Goal: Task Accomplishment & Management: Use online tool/utility

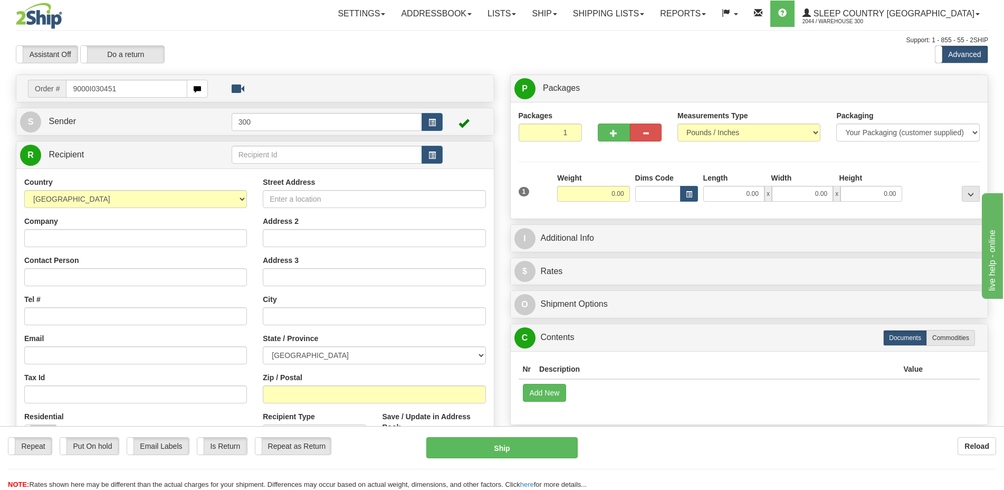
type input "9000I030451"
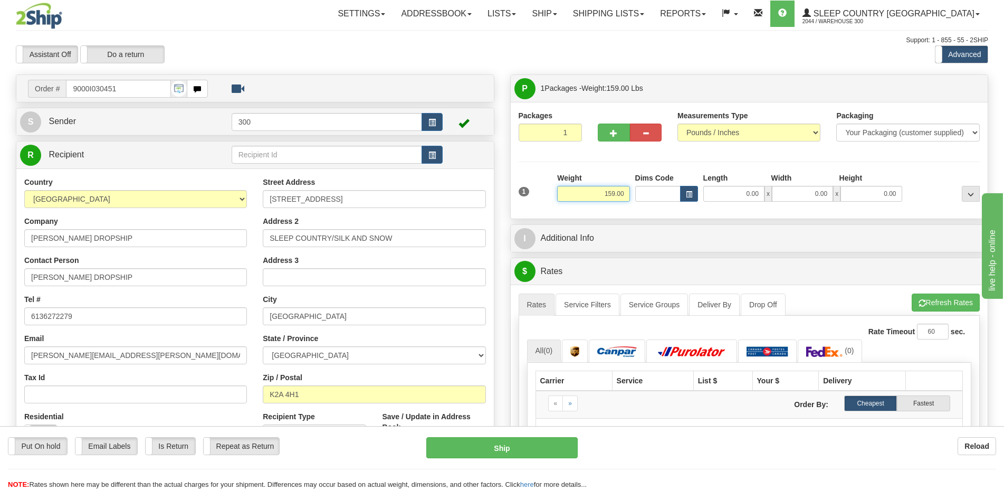
drag, startPoint x: 626, startPoint y: 195, endPoint x: 582, endPoint y: 200, distance: 44.2
click at [582, 200] on input "159.00" at bounding box center [593, 194] width 72 height 16
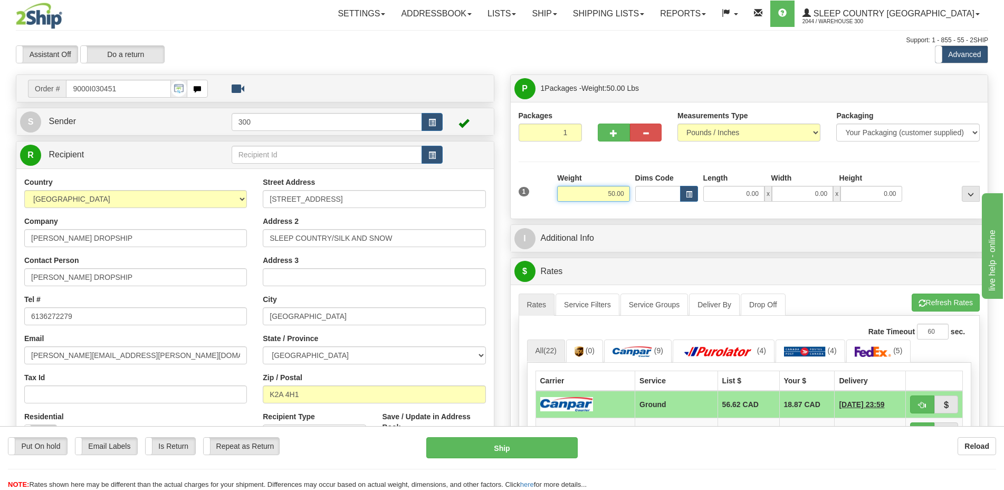
drag, startPoint x: 596, startPoint y: 198, endPoint x: 619, endPoint y: 219, distance: 31.4
click at [644, 199] on div "1 Weight 50.00 Dims Code x x" at bounding box center [749, 191] width 467 height 37
click at [615, 195] on input "50.00" at bounding box center [593, 194] width 72 height 16
type input "65.00"
click at [372, 77] on div "Order # 9000I030451" at bounding box center [254, 88] width 477 height 27
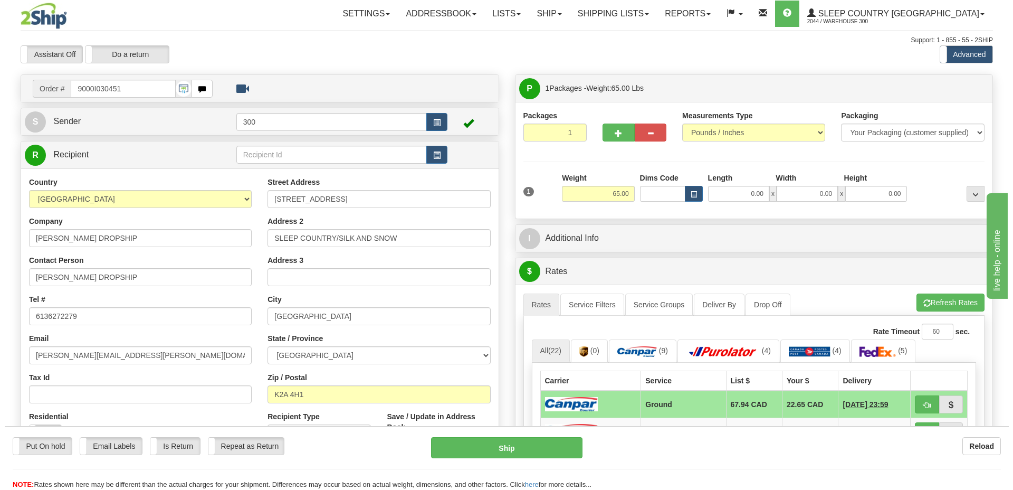
scroll to position [53, 0]
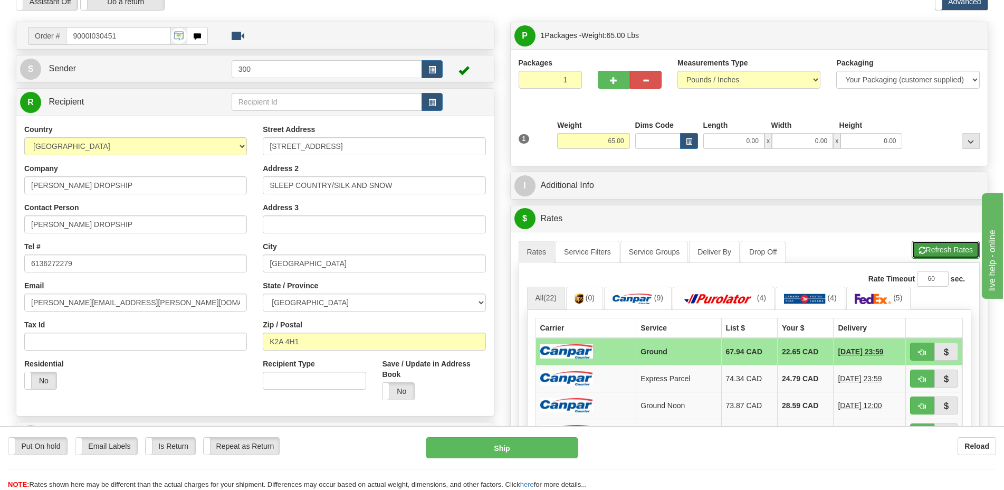
click at [947, 249] on button "Refresh Rates" at bounding box center [946, 250] width 68 height 18
drag, startPoint x: 140, startPoint y: 37, endPoint x: 25, endPoint y: 33, distance: 114.6
click at [25, 33] on div "Order # 9000I030451" at bounding box center [118, 36] width 196 height 18
type input "`"
